Goal: Task Accomplishment & Management: Use online tool/utility

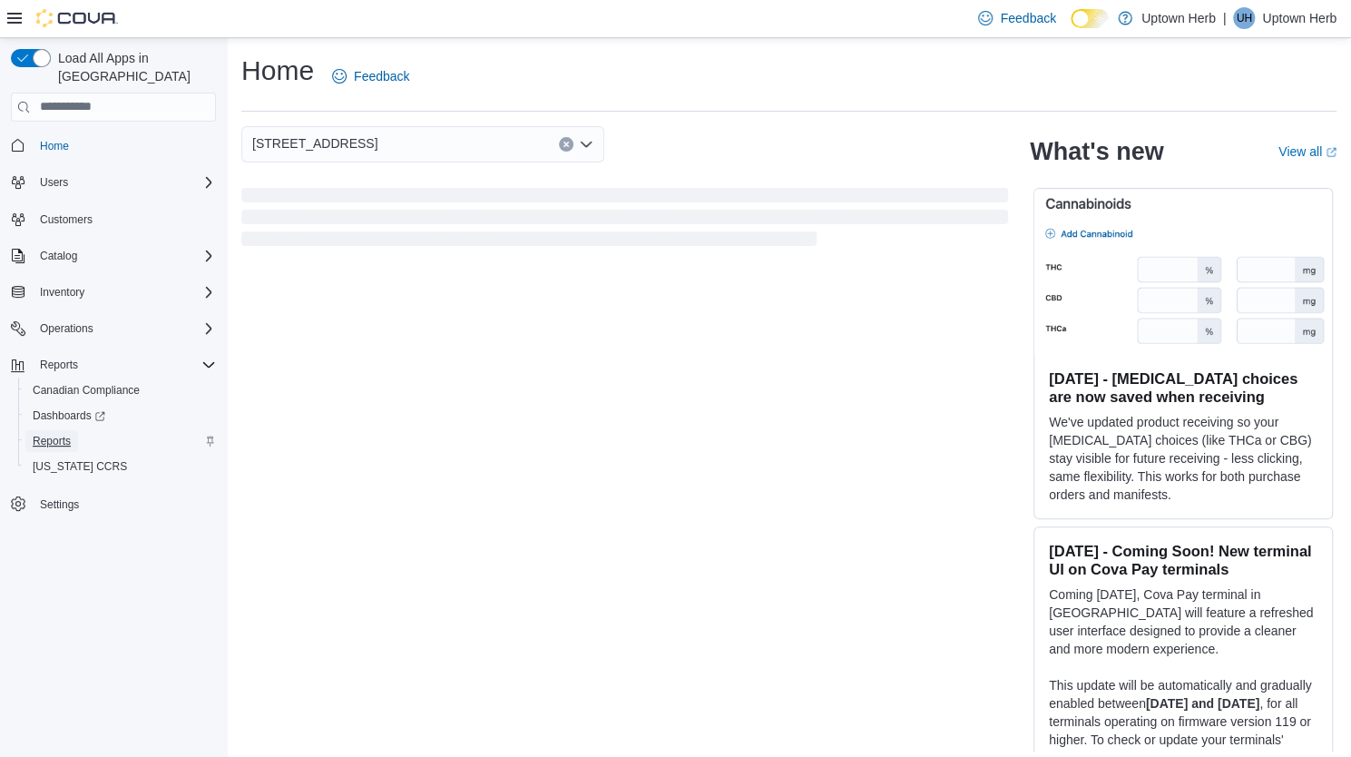
click at [65, 434] on span "Reports" at bounding box center [52, 441] width 38 height 15
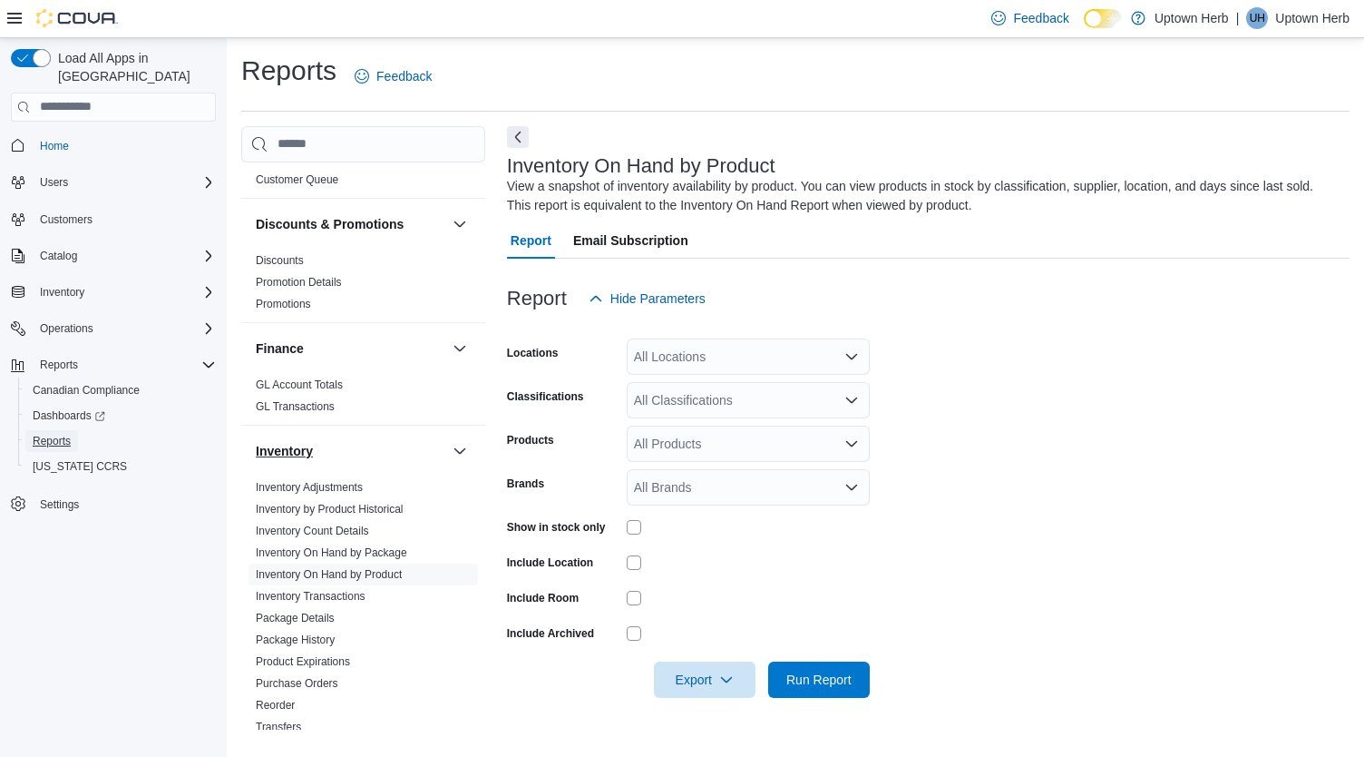
scroll to position [544, 0]
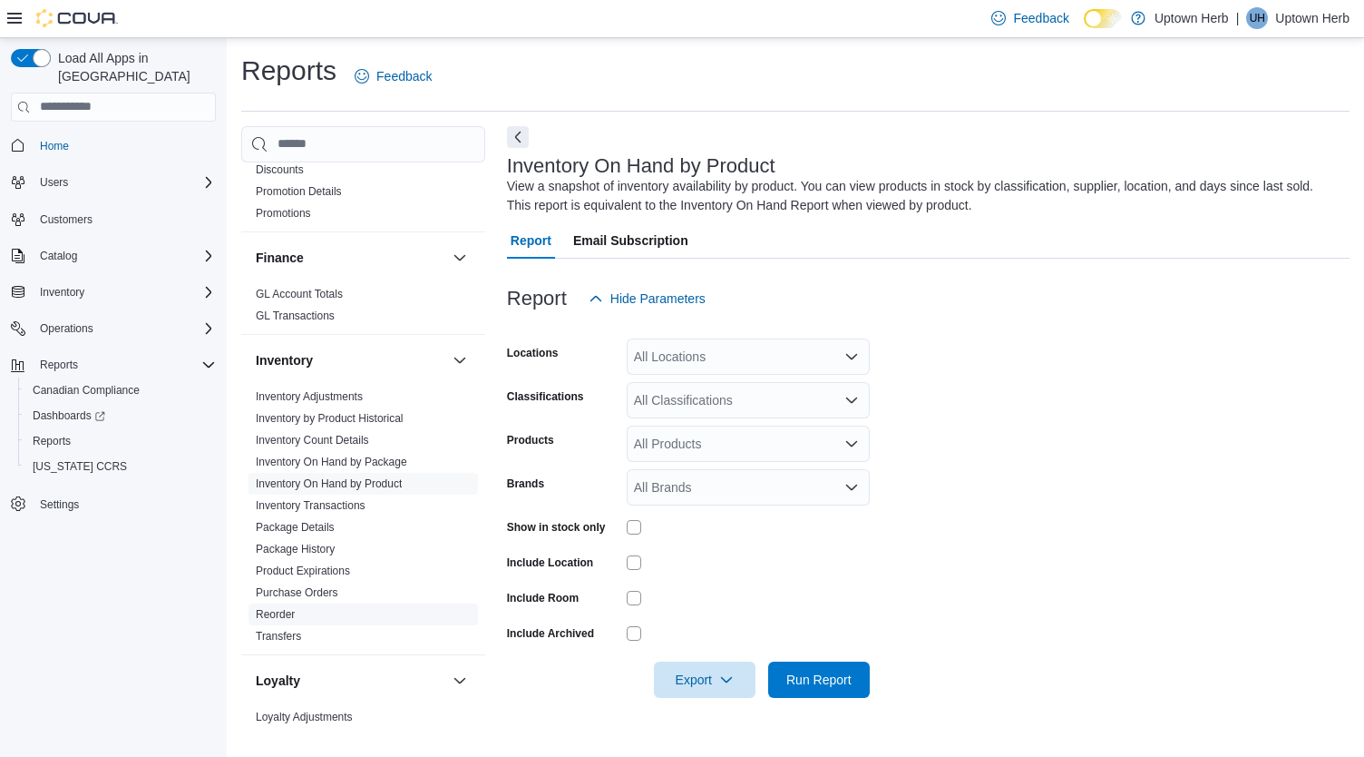
click at [271, 608] on link "Reorder" at bounding box center [275, 614] width 39 height 13
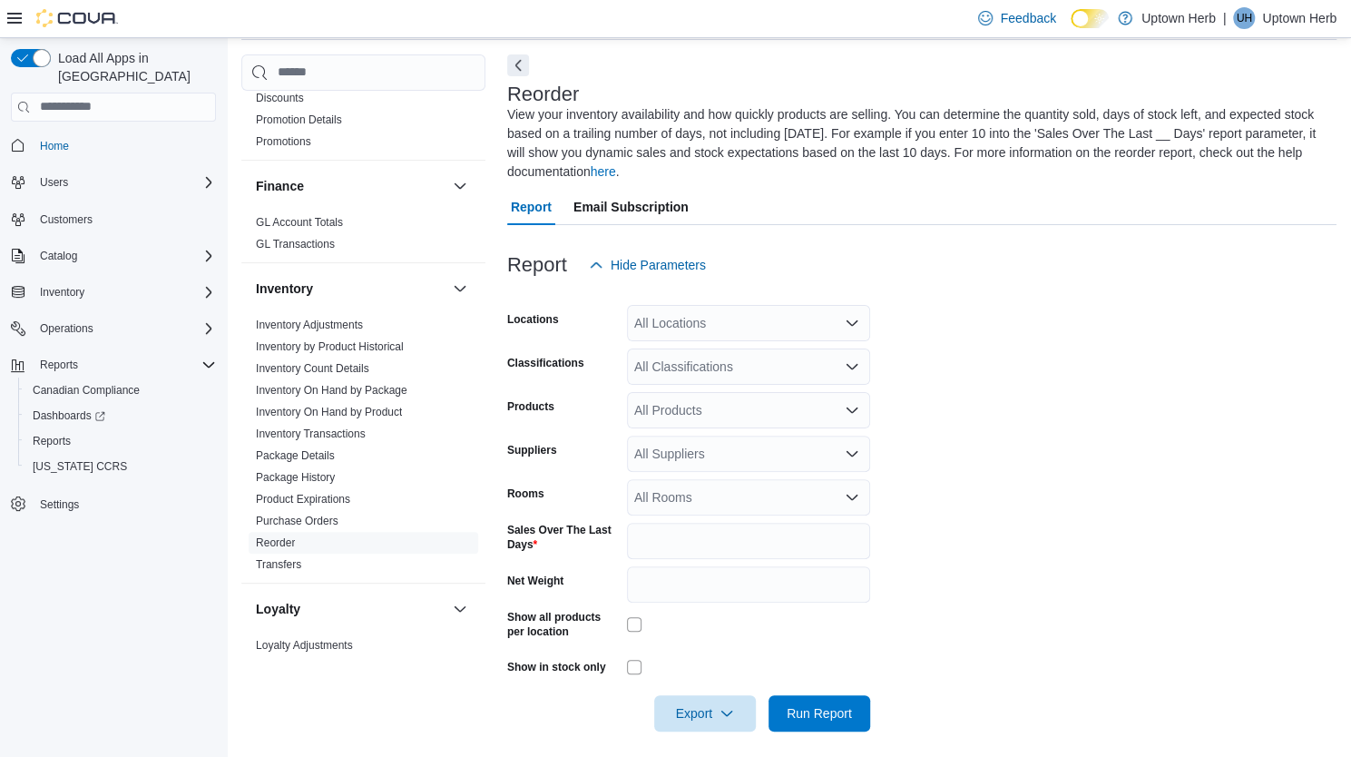
scroll to position [82, 0]
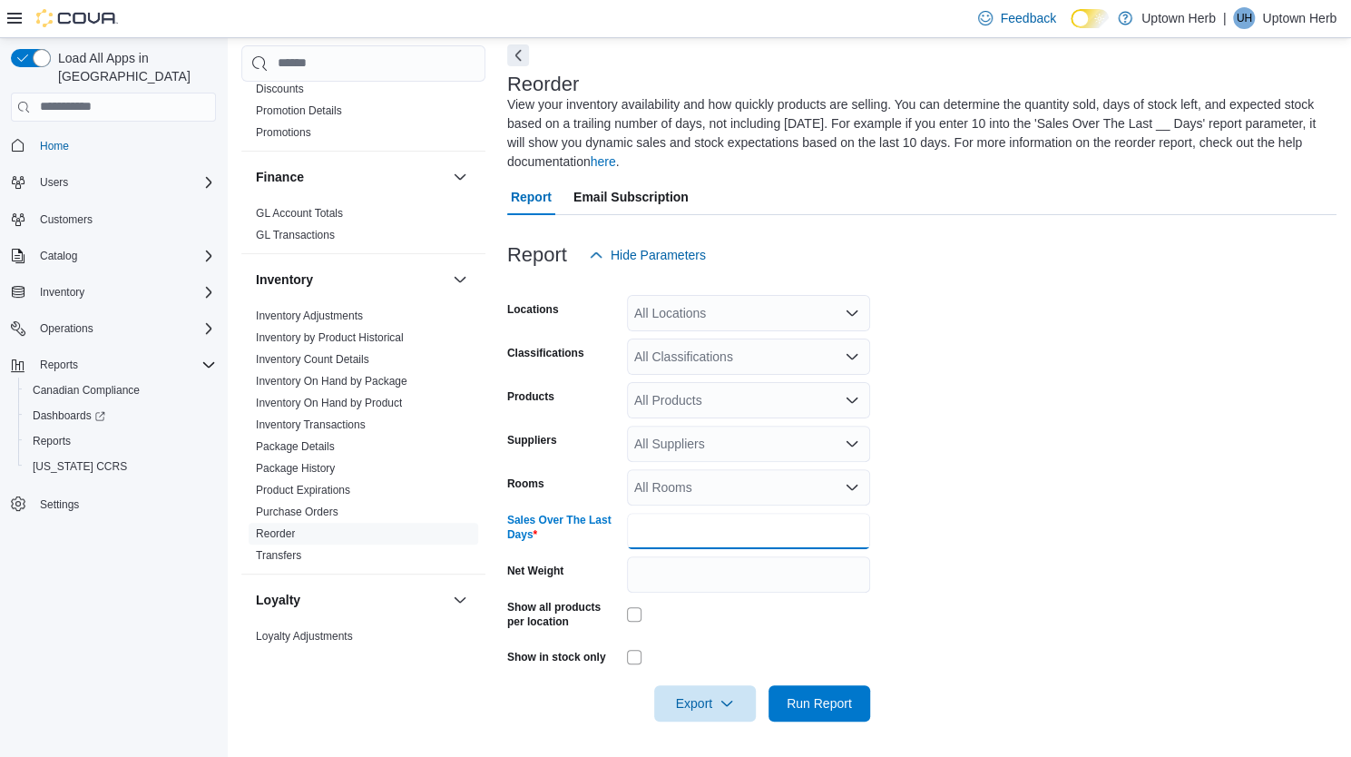
drag, startPoint x: 650, startPoint y: 533, endPoint x: 619, endPoint y: 533, distance: 30.9
click at [619, 533] on div "Sales Over The Last Days *" at bounding box center [688, 531] width 363 height 36
type input "**"
click at [1020, 465] on form "Locations All Locations Classifications All Classifications Products All Produc…" at bounding box center [921, 497] width 829 height 448
click at [765, 318] on div "All Locations" at bounding box center [748, 313] width 243 height 36
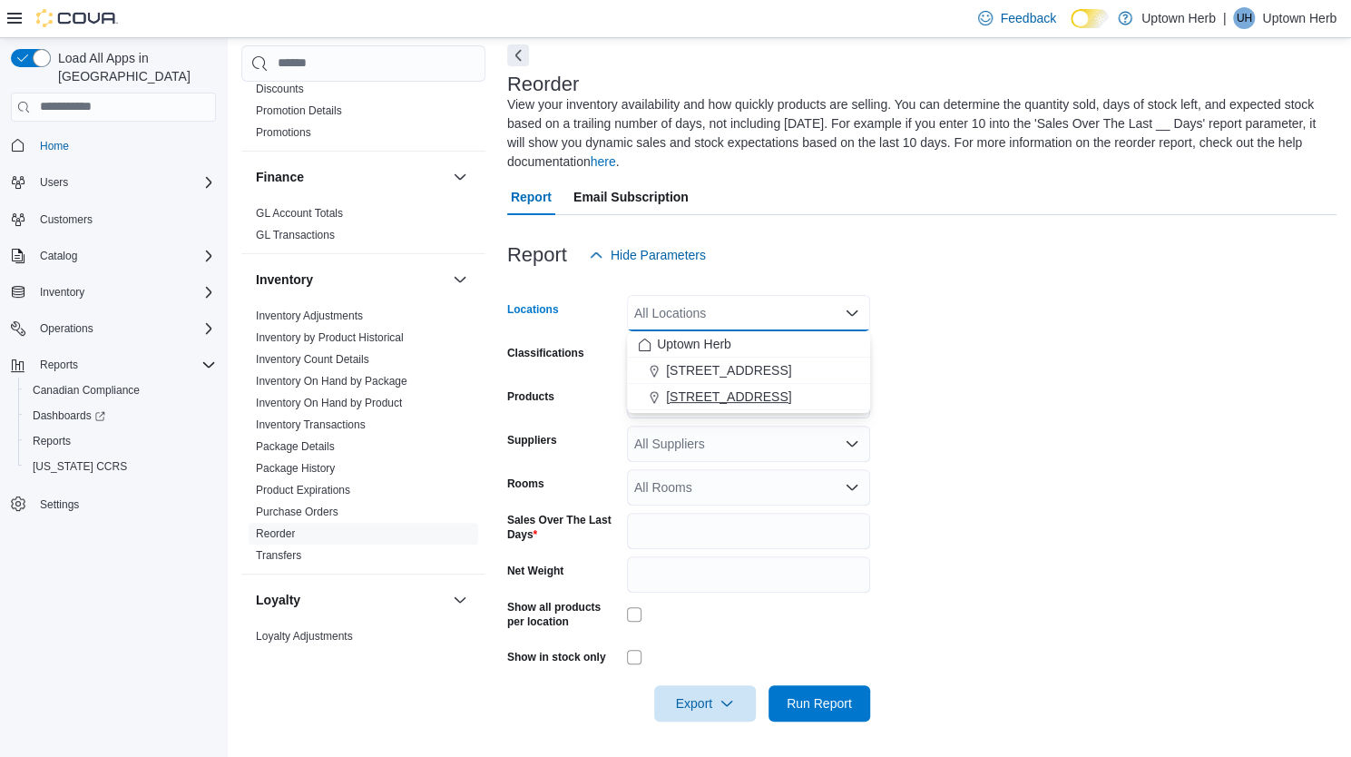
click at [717, 391] on span "[STREET_ADDRESS]" at bounding box center [728, 396] width 125 height 18
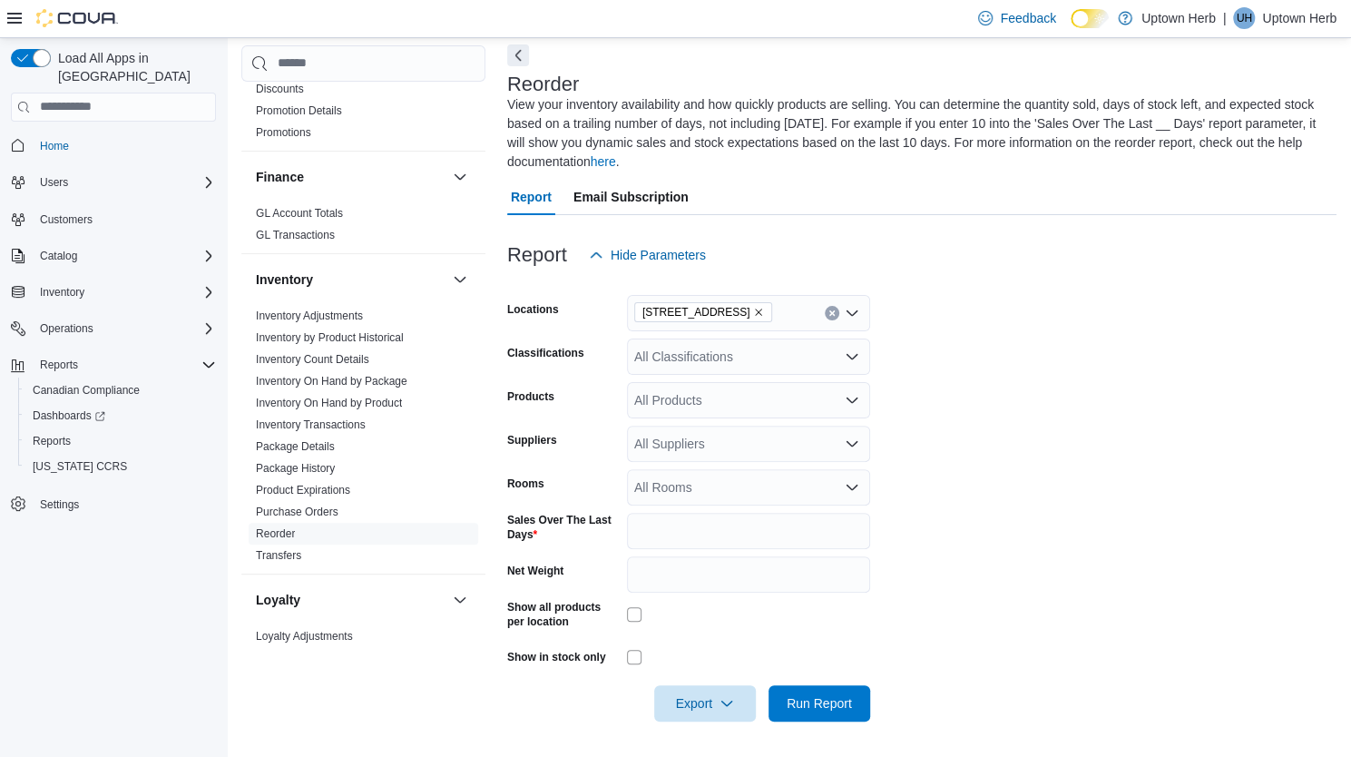
click at [1101, 366] on form "Locations [STREET_ADDRESS] Classifications All Classifications Products All Pro…" at bounding box center [921, 497] width 829 height 448
click at [748, 362] on div "All Classifications" at bounding box center [748, 356] width 243 height 36
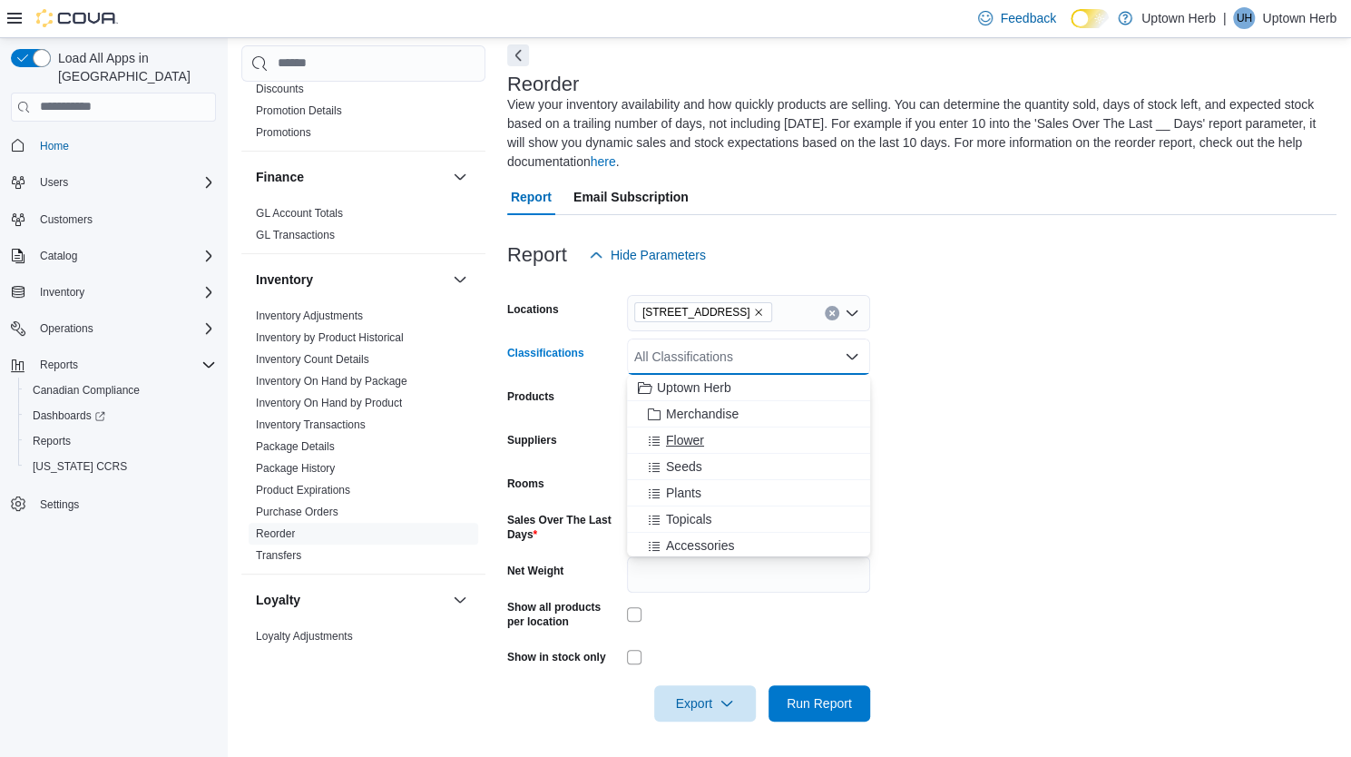
click at [691, 444] on span "Flower" at bounding box center [685, 440] width 38 height 18
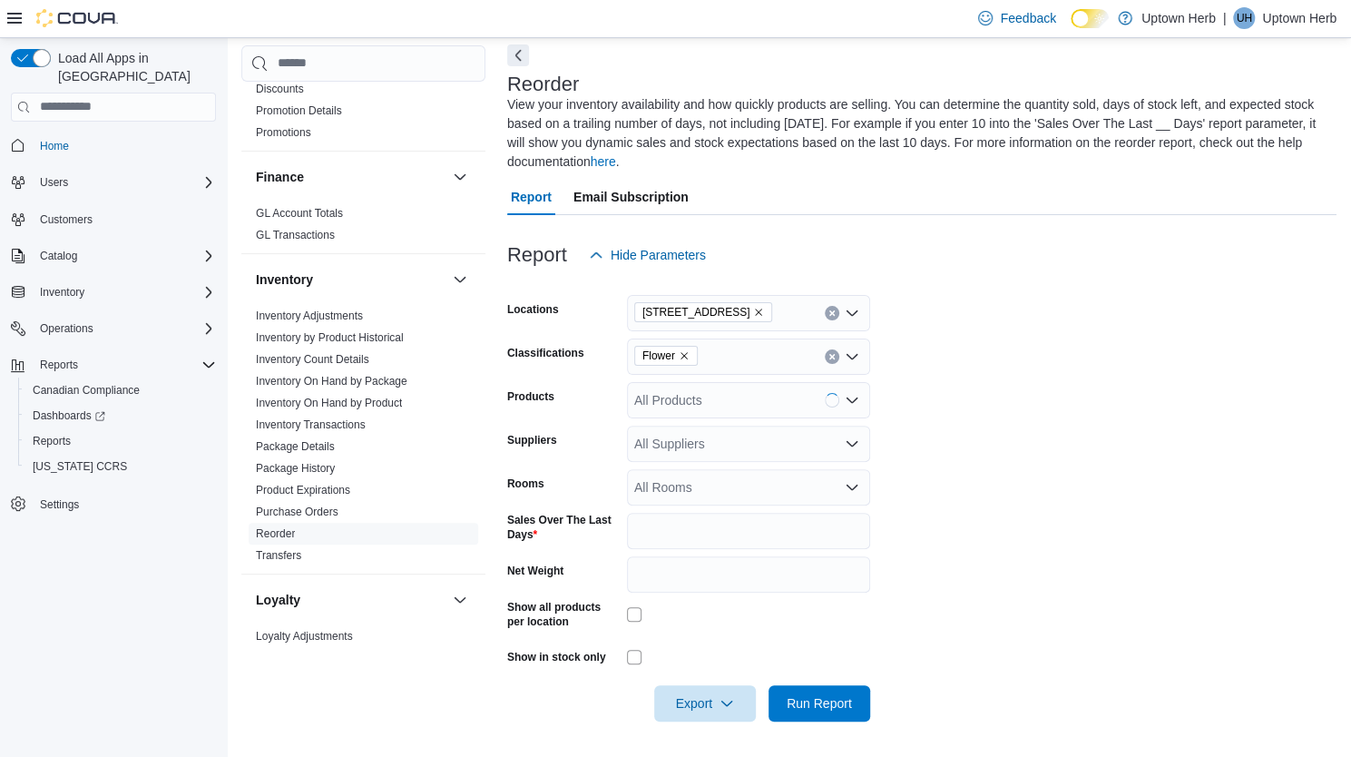
click at [1082, 362] on form "Locations [STREET_ADDRESS] Classifications Flower Products All Products Supplie…" at bounding box center [921, 497] width 829 height 448
click at [815, 700] on span "Run Report" at bounding box center [819, 702] width 65 height 18
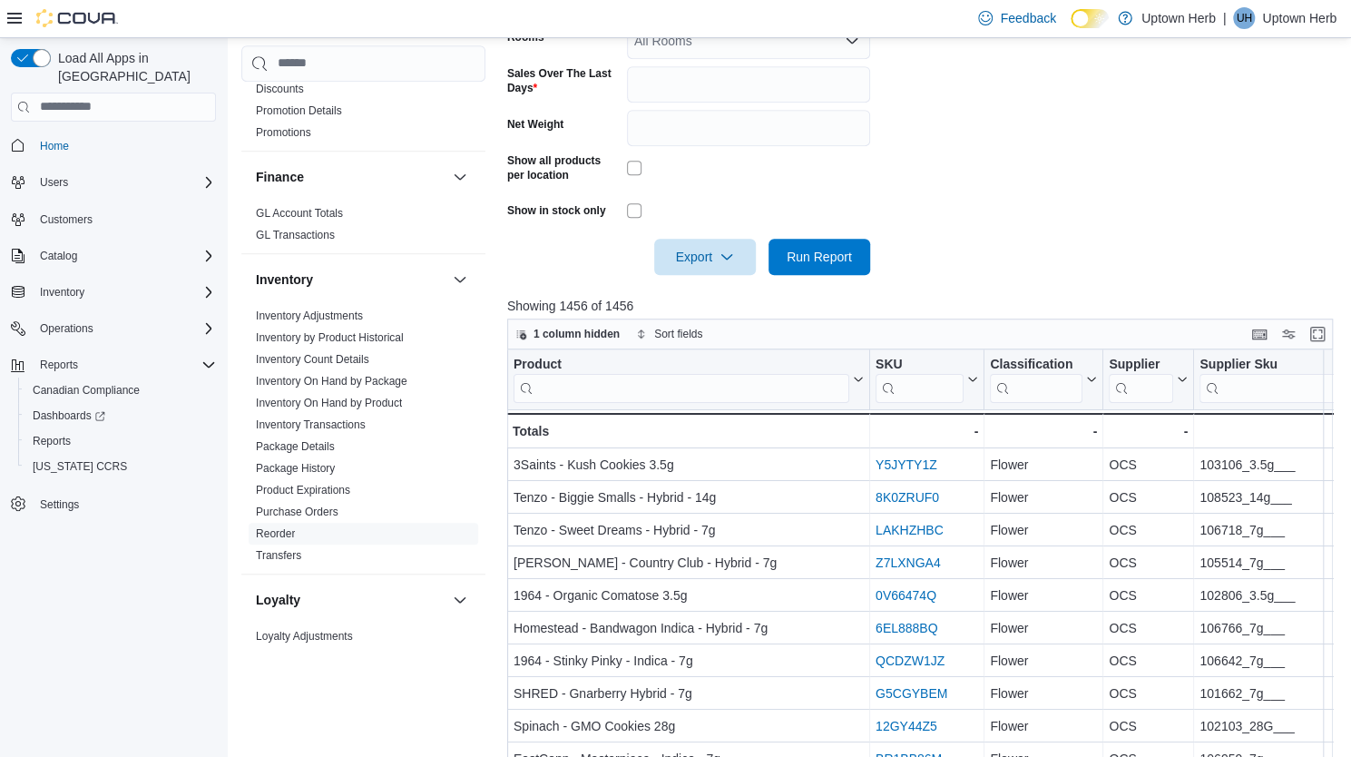
scroll to position [535, 0]
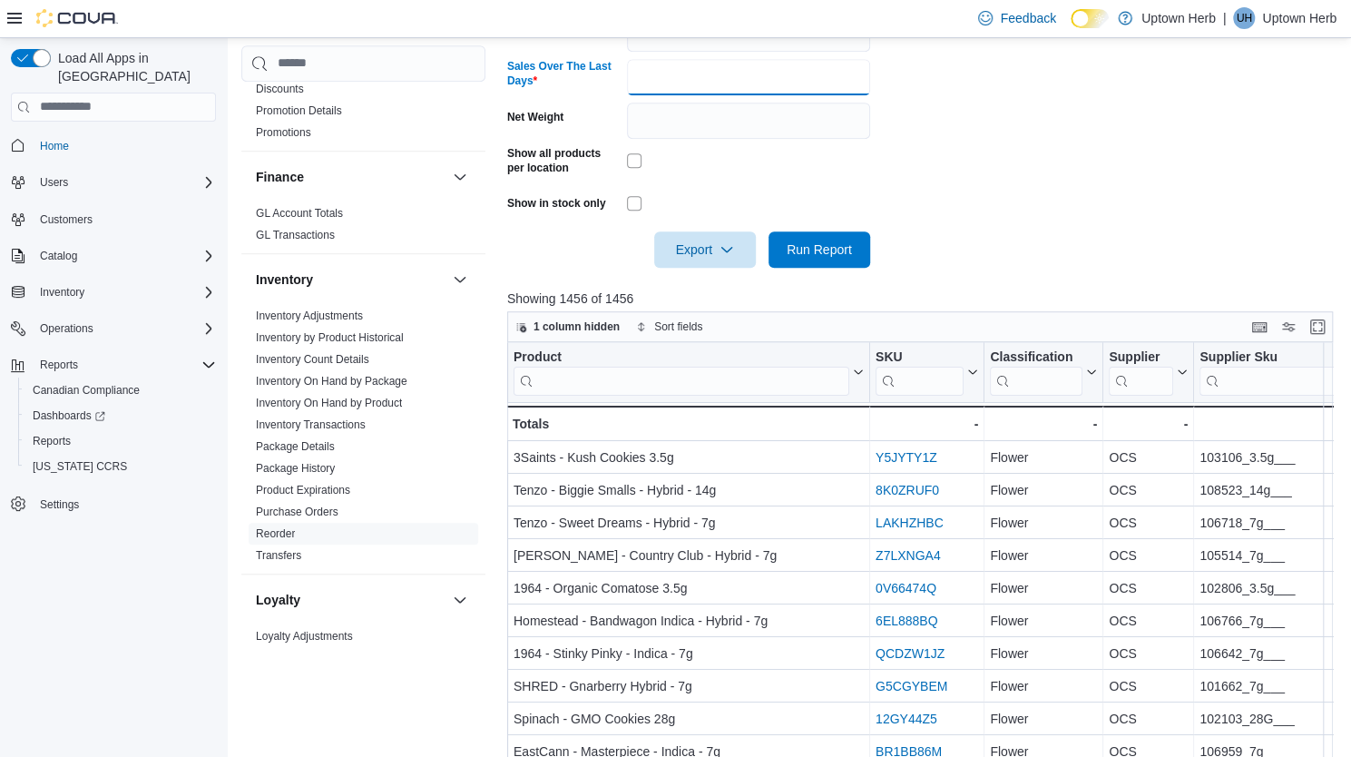
drag, startPoint x: 666, startPoint y: 73, endPoint x: 620, endPoint y: 80, distance: 46.7
click at [620, 80] on div "Sales Over The Last Days **" at bounding box center [688, 77] width 363 height 36
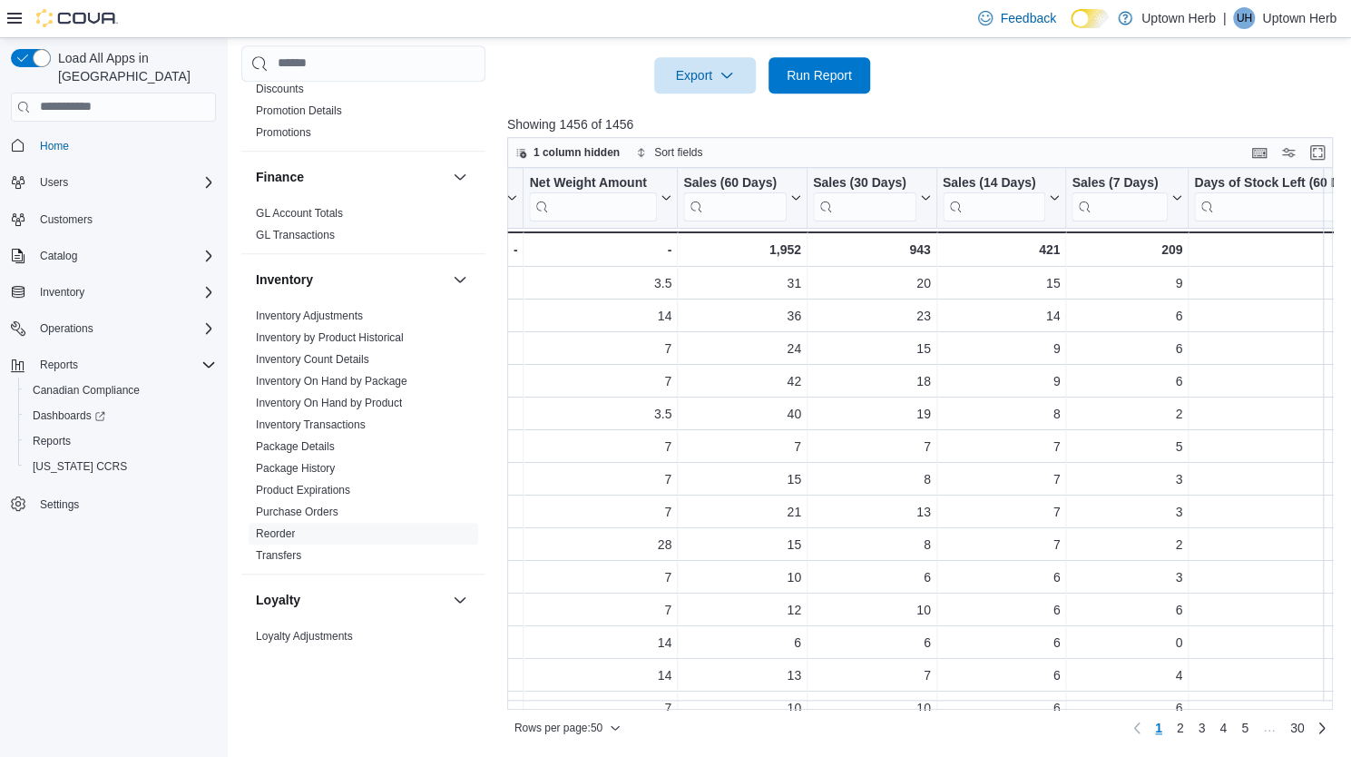
scroll to position [0, 1116]
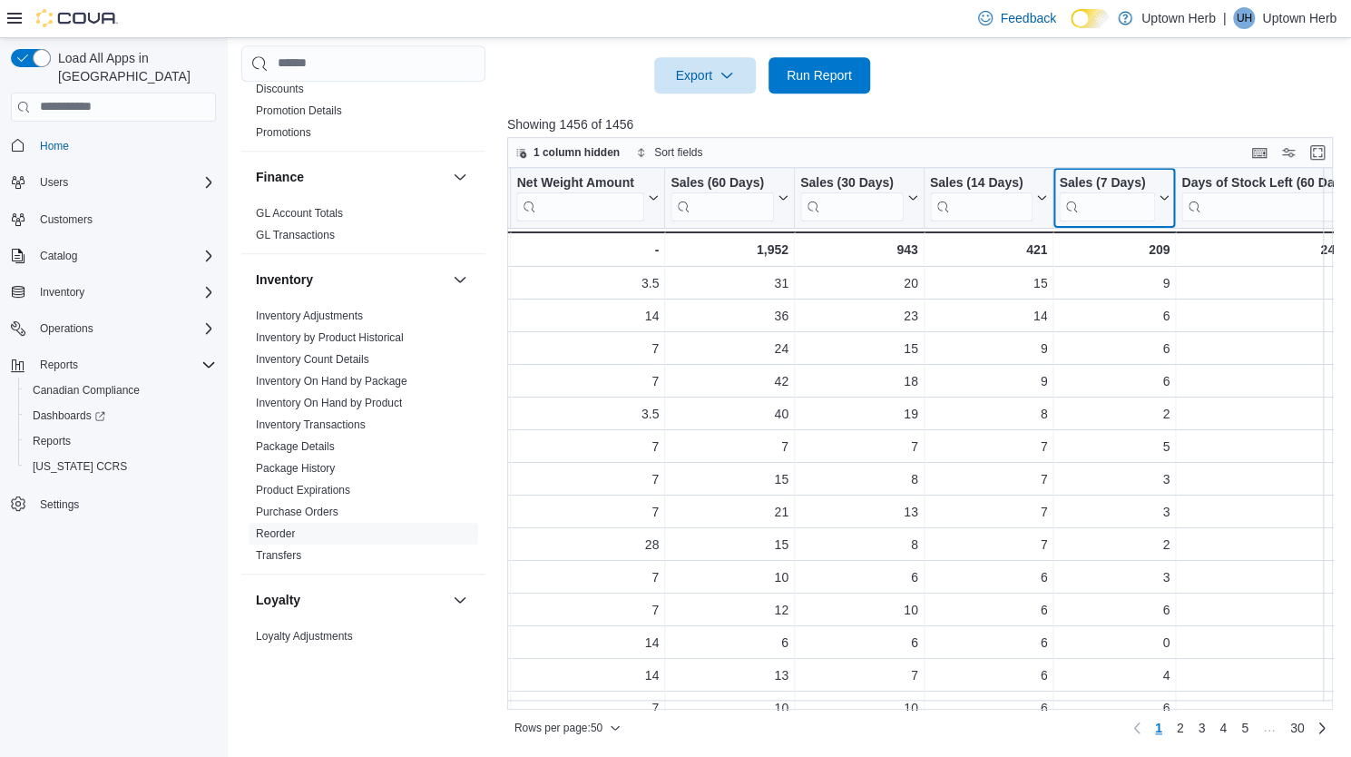
click at [1164, 195] on icon at bounding box center [1162, 197] width 15 height 11
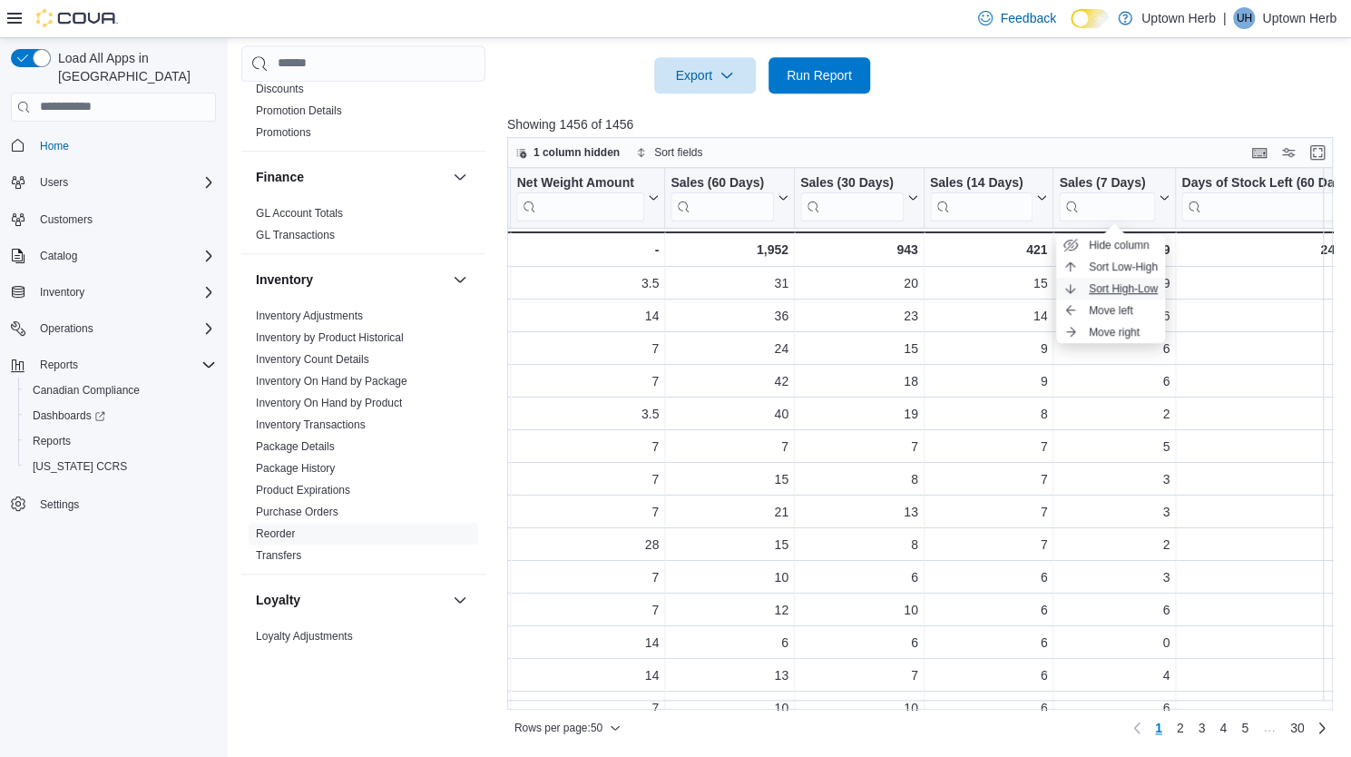
click at [1145, 280] on button "Sort High-Low" at bounding box center [1110, 289] width 109 height 22
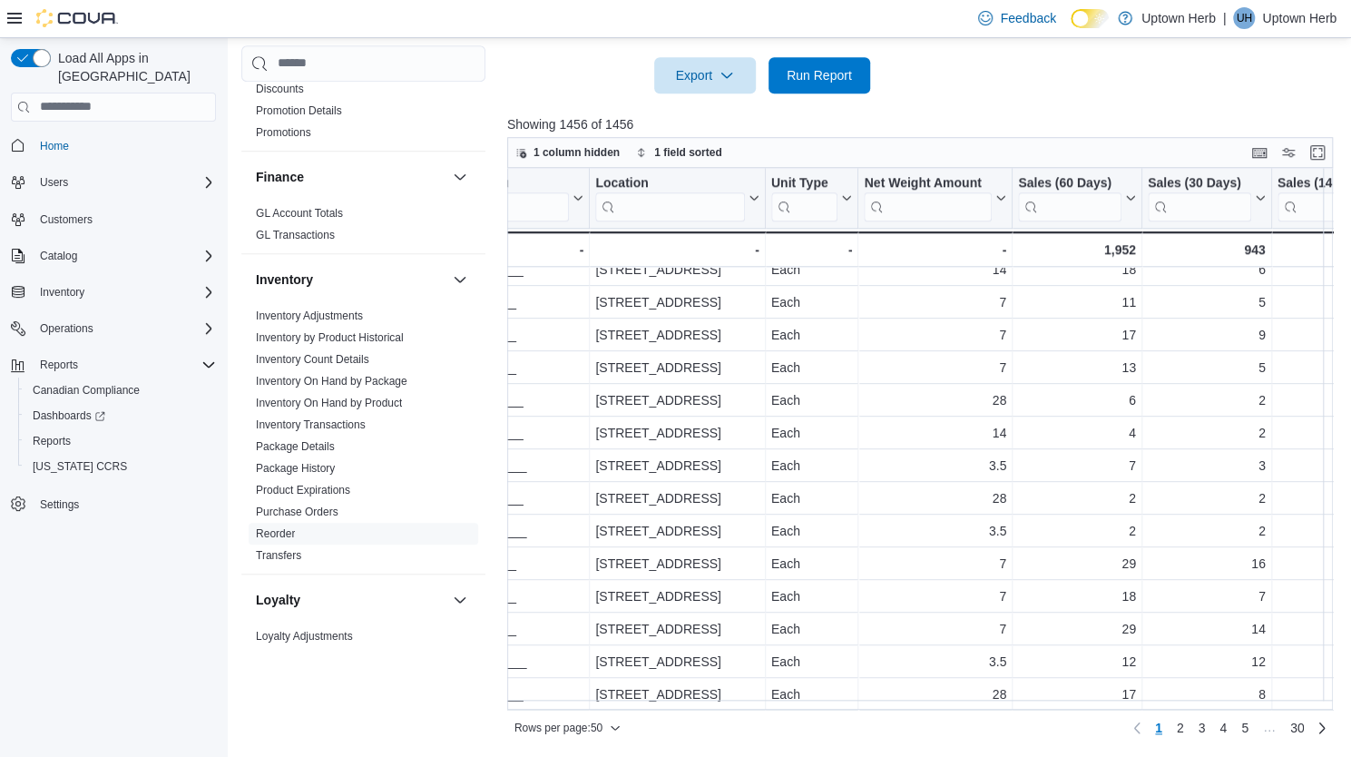
scroll to position [1198, 760]
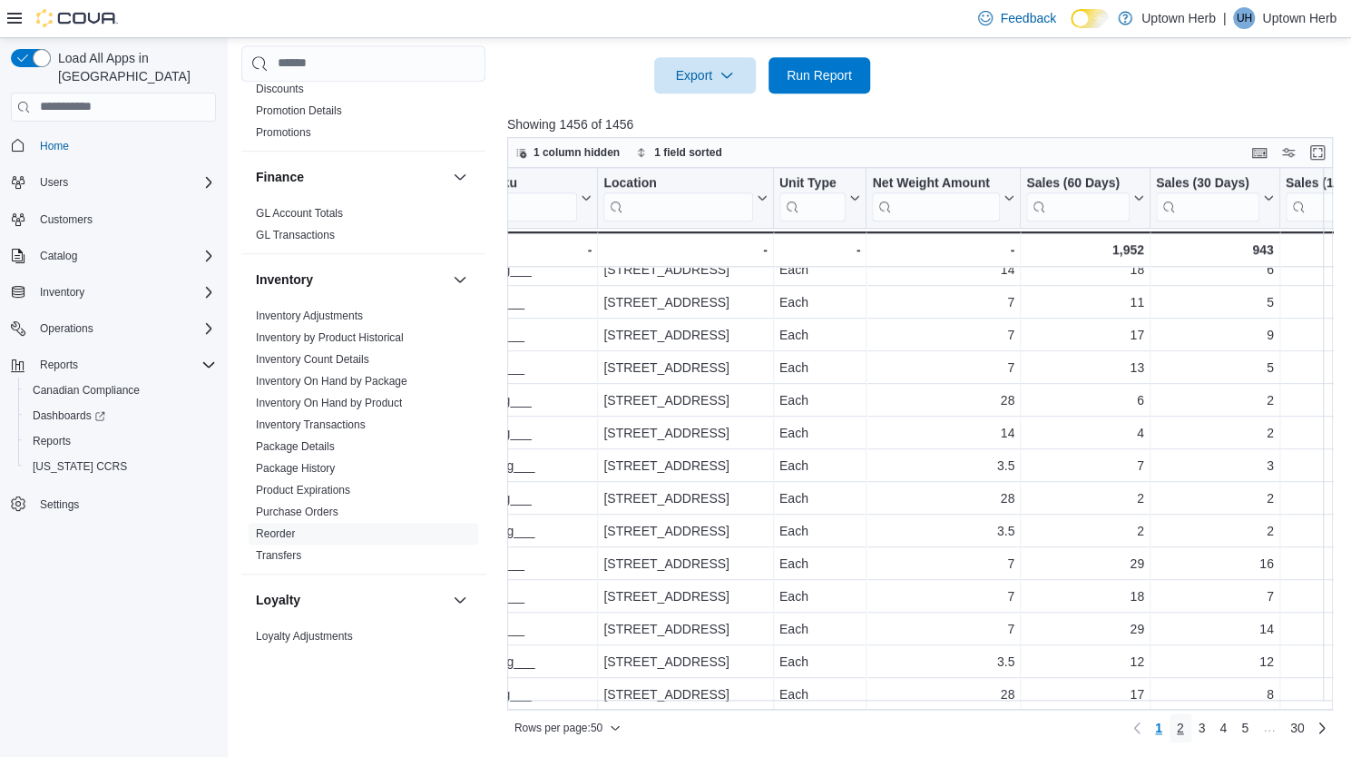
click at [1184, 730] on span "2" at bounding box center [1180, 728] width 7 height 18
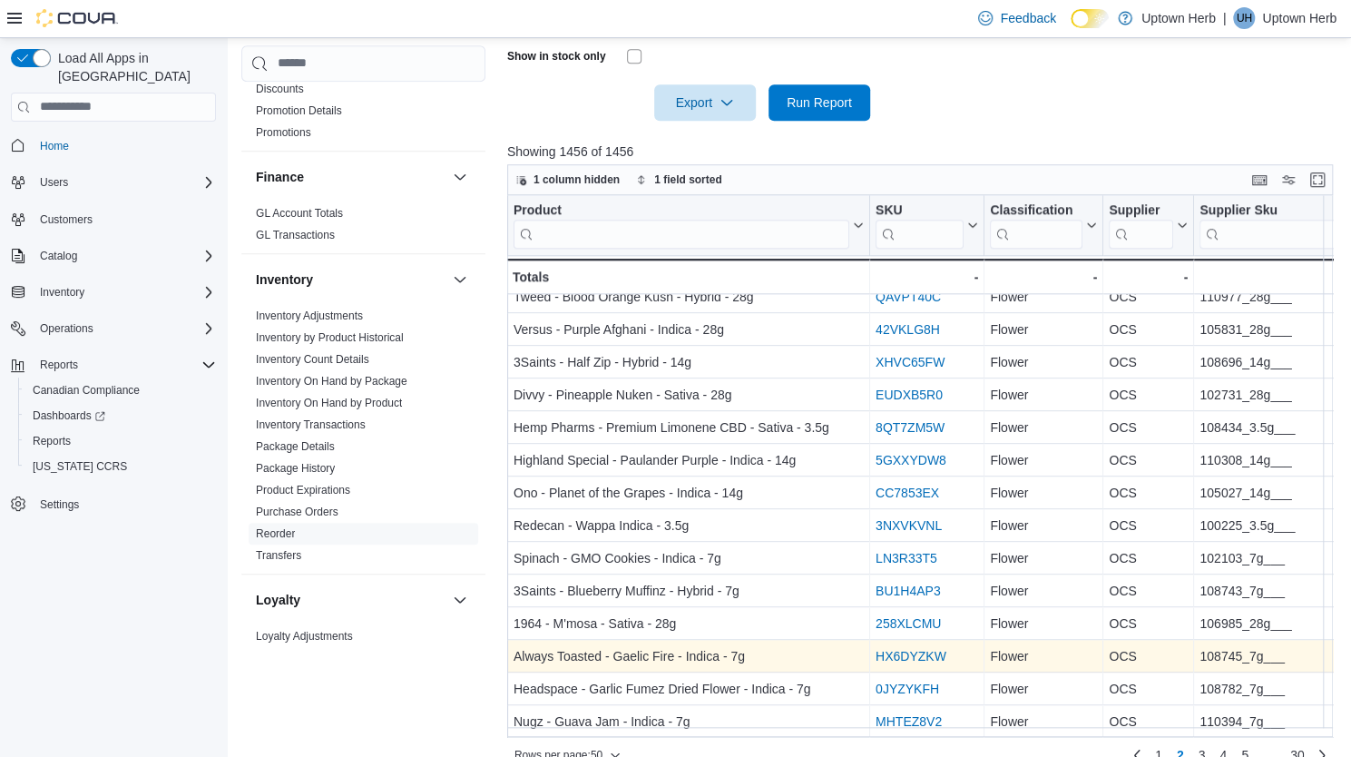
scroll to position [709, 0]
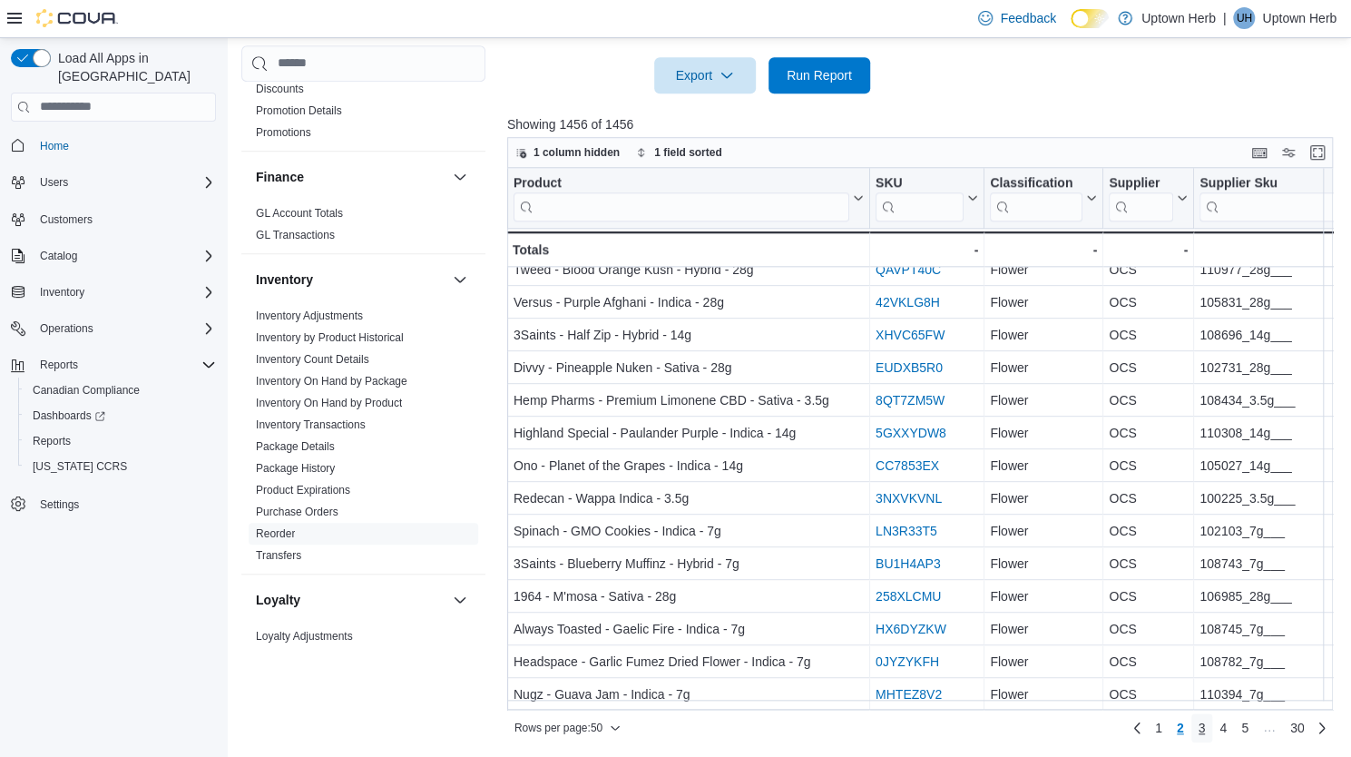
click at [1212, 726] on link "3" at bounding box center [1202, 727] width 22 height 29
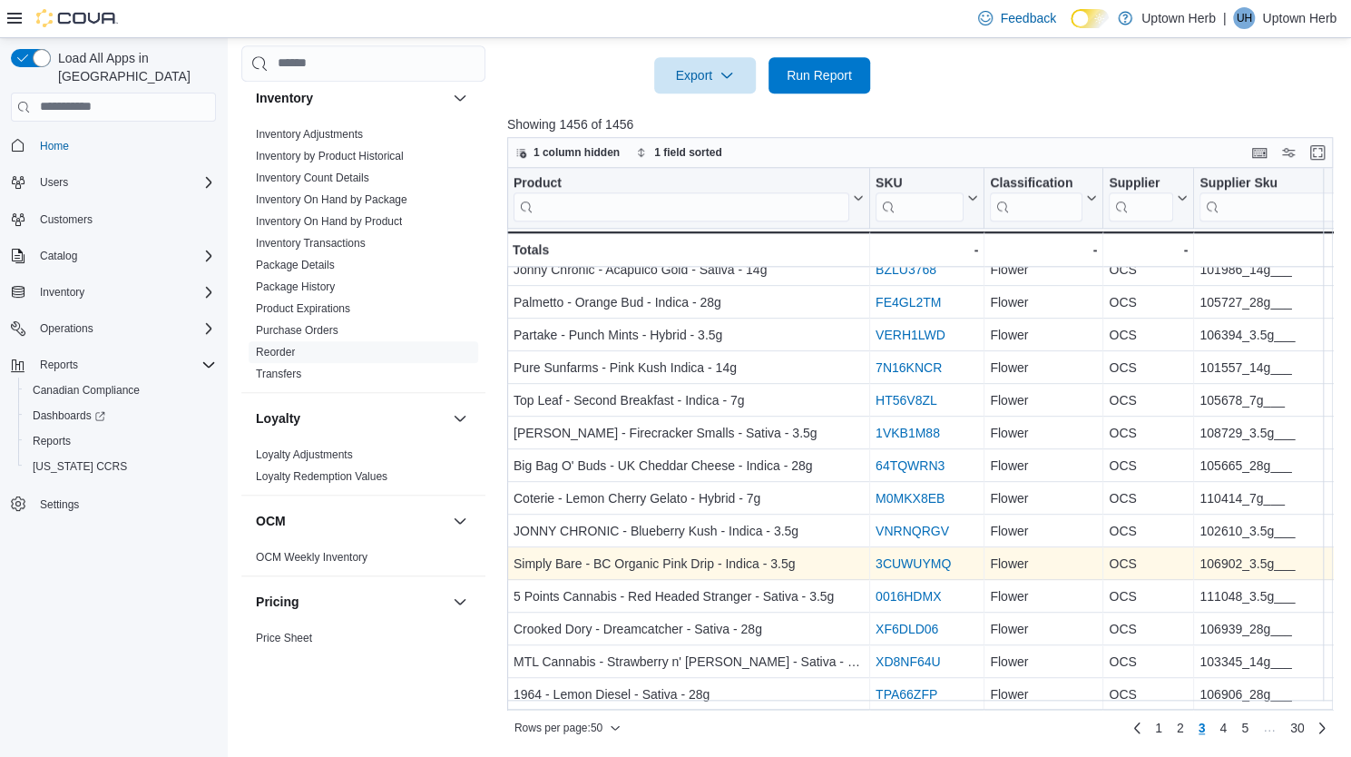
scroll to position [1198, 0]
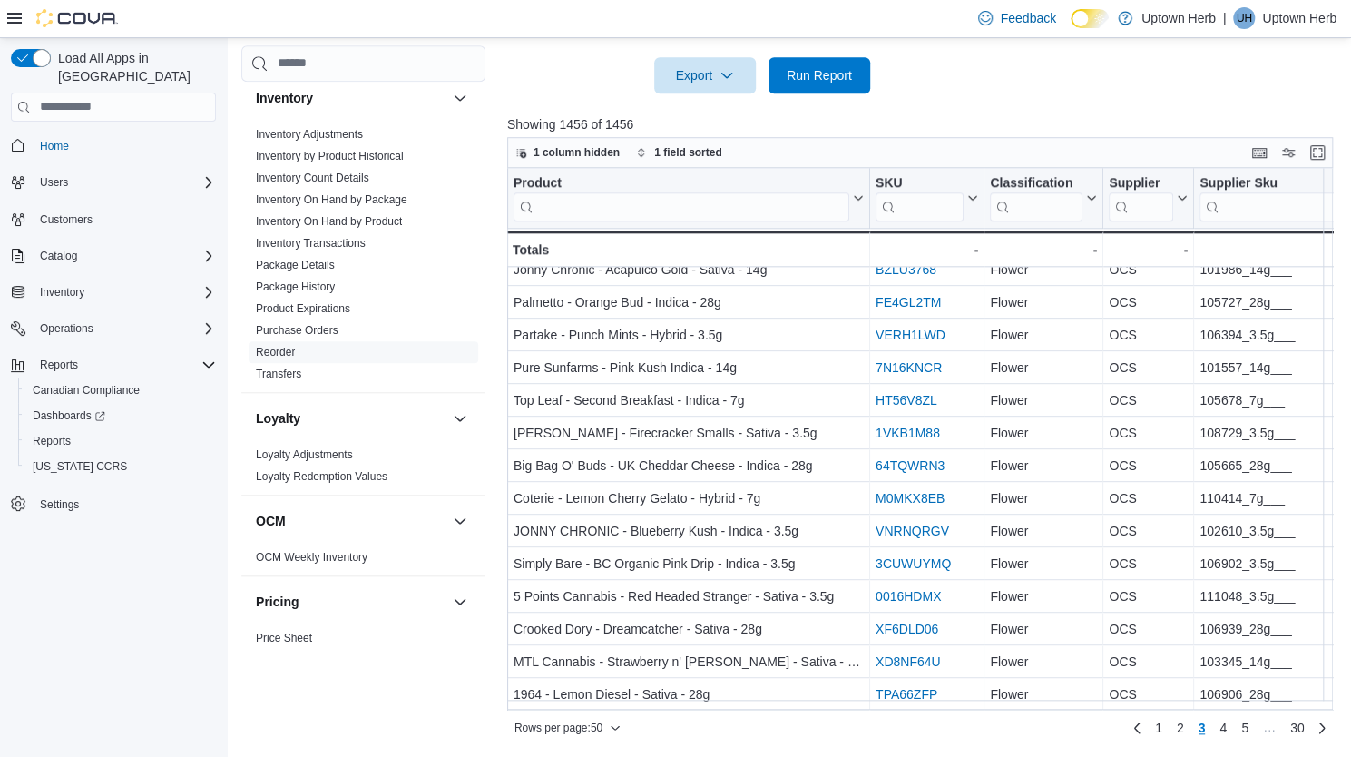
scroll to position [82, 0]
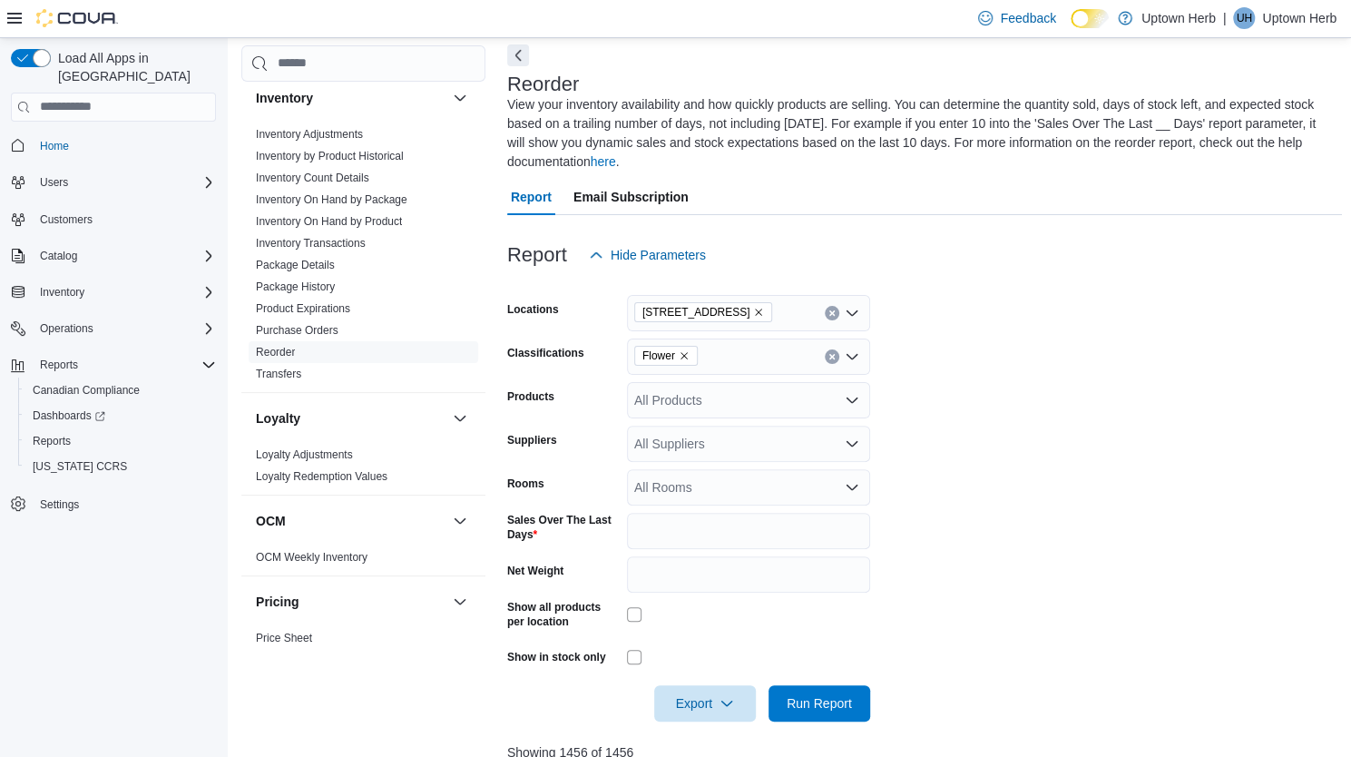
click at [684, 353] on icon "Remove Flower from selection in this group" at bounding box center [684, 355] width 11 height 11
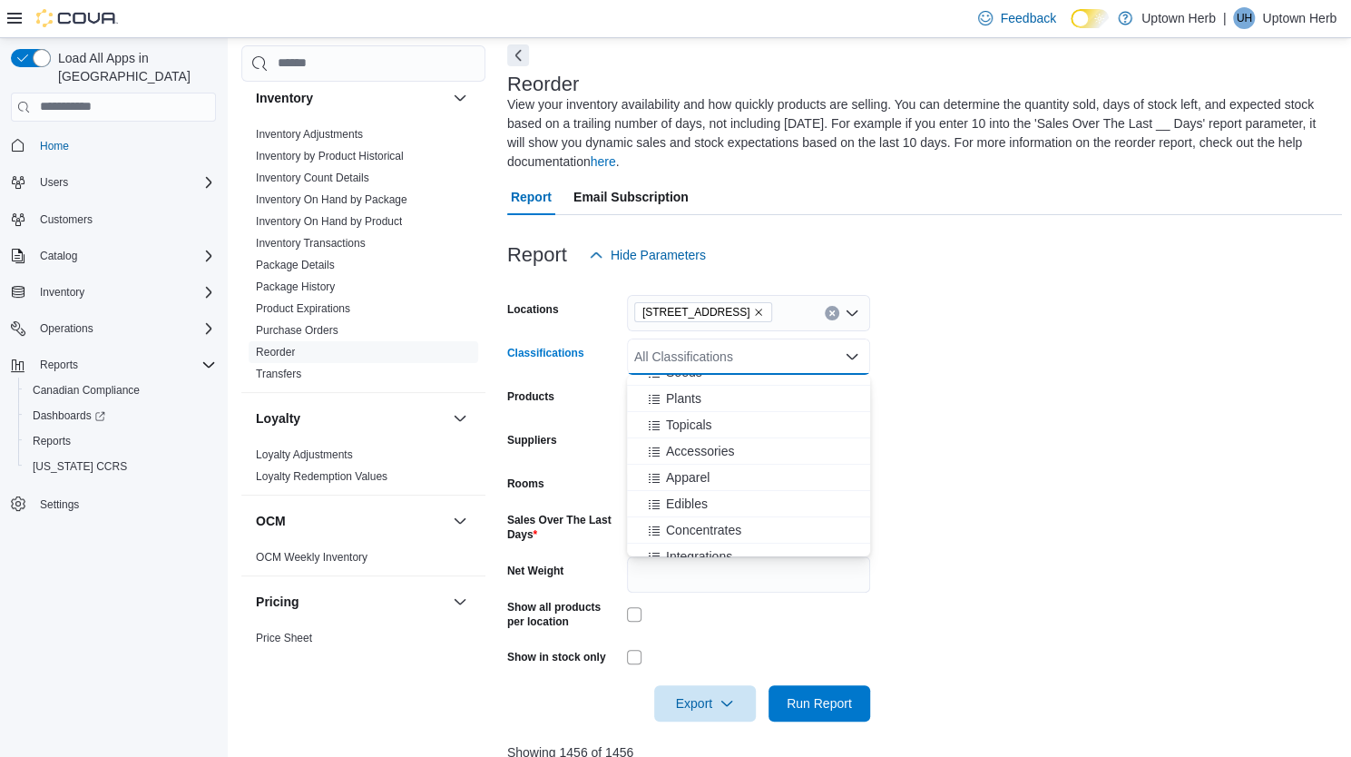
scroll to position [113, 0]
click at [700, 506] on span "Concentrates" at bounding box center [703, 511] width 75 height 18
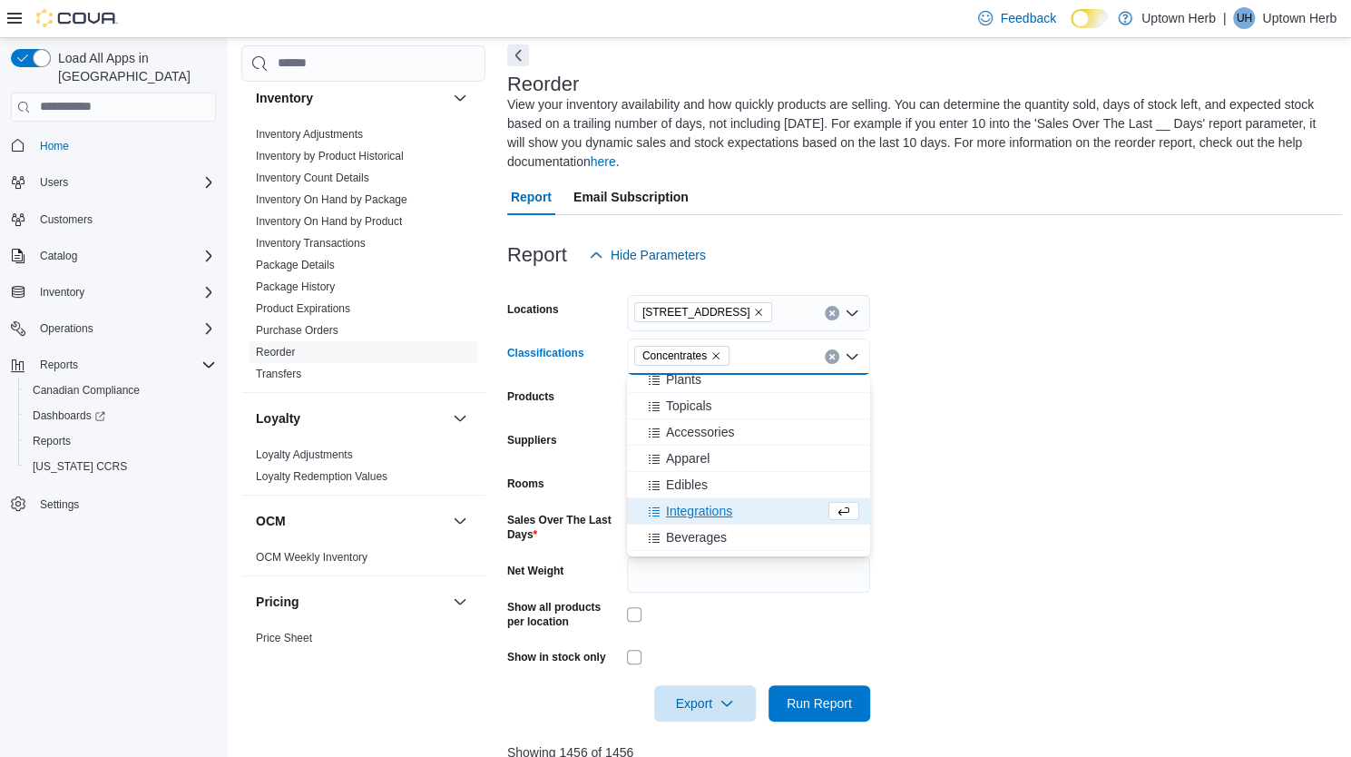
click at [1106, 347] on form "Locations [STREET_ADDRESS] Classifications Concentrates Combo box. Selected. Co…" at bounding box center [924, 497] width 835 height 448
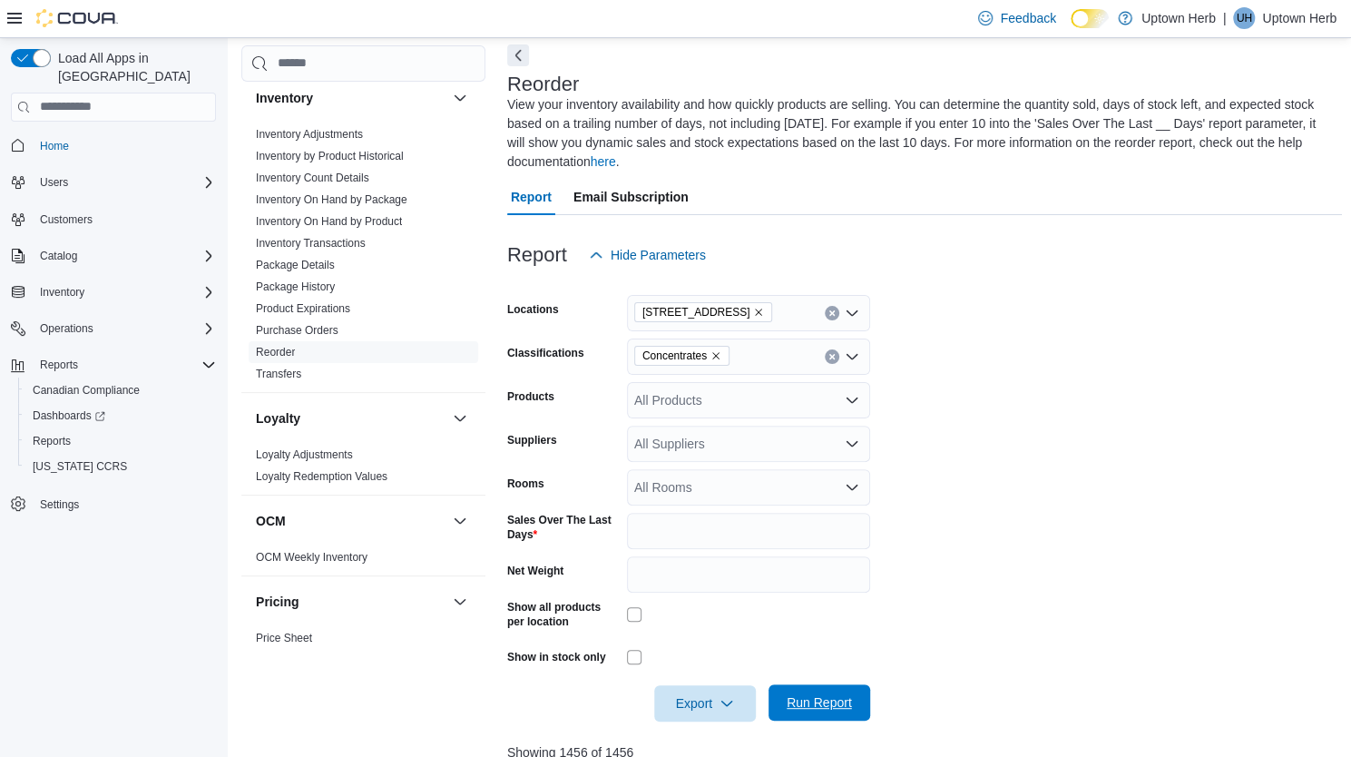
click at [844, 702] on span "Run Report" at bounding box center [819, 702] width 65 height 18
